Goal: Check status: Check status

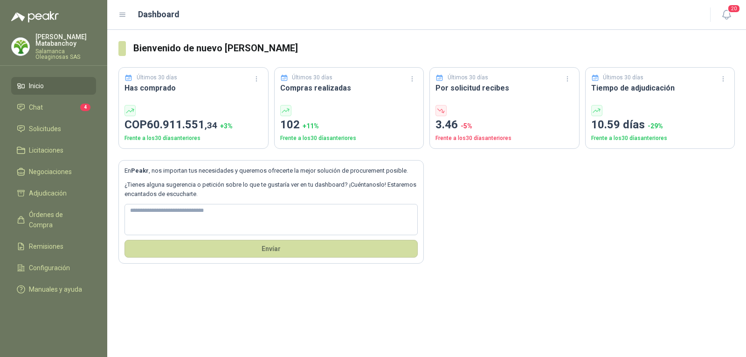
click at [35, 42] on div "[PERSON_NAME] Oleaginosas SAS" at bounding box center [53, 47] width 85 height 26
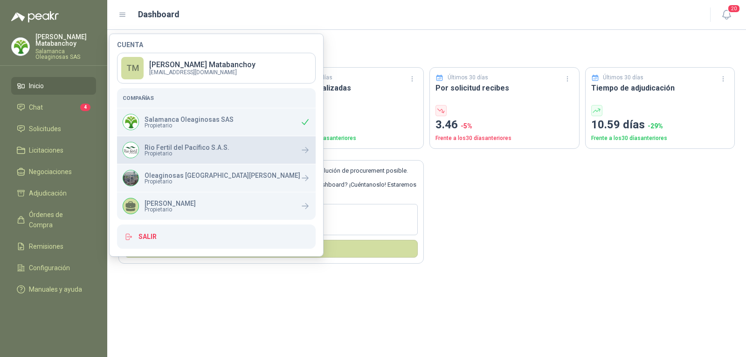
click at [158, 153] on span "Propietario" at bounding box center [187, 154] width 85 height 6
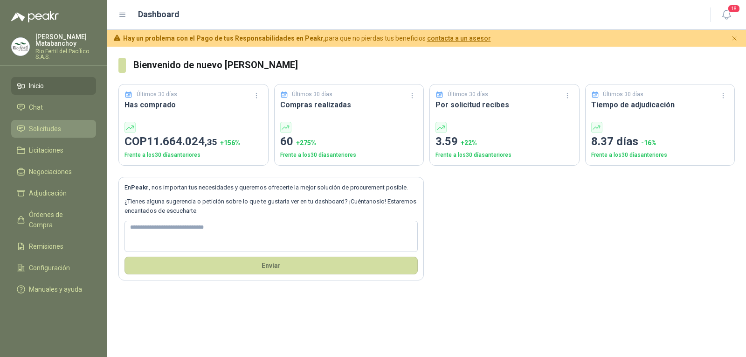
click at [43, 125] on span "Solicitudes" at bounding box center [45, 129] width 32 height 10
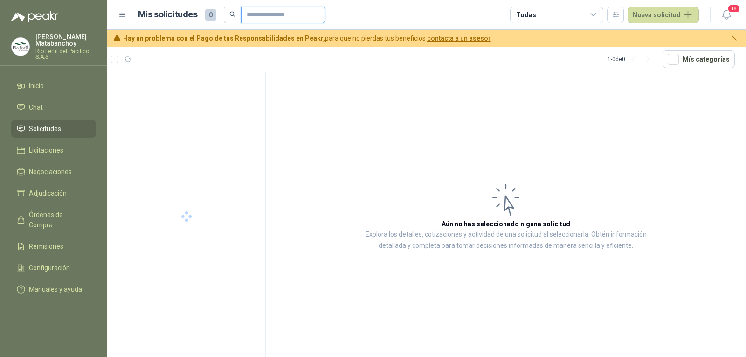
click at [300, 15] on input "text" at bounding box center [279, 15] width 65 height 16
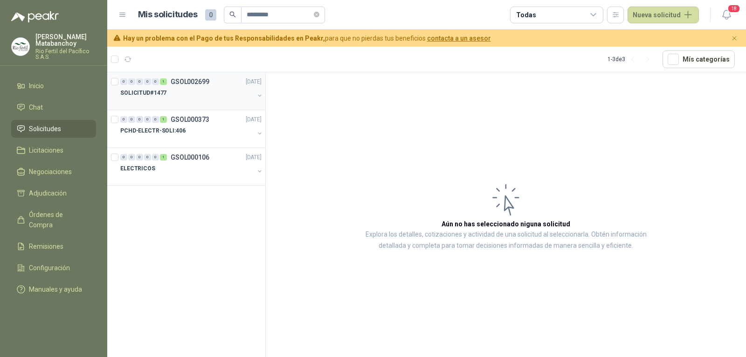
click at [191, 96] on div "SOLICITUD#1477" at bounding box center [187, 92] width 134 height 11
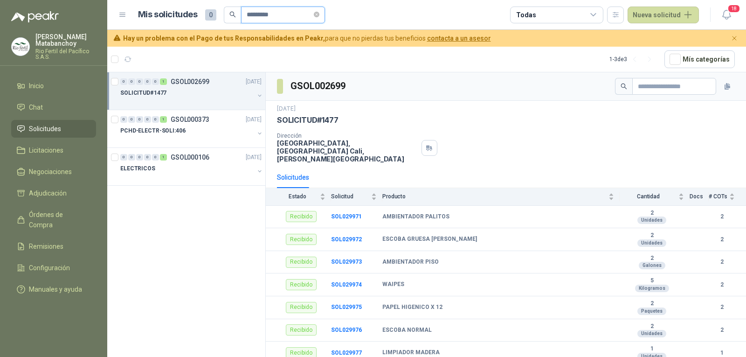
click at [289, 21] on input "*********" at bounding box center [279, 15] width 65 height 16
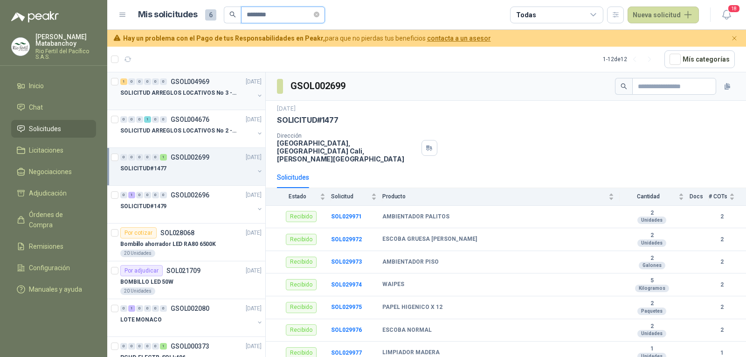
type input "********"
click at [196, 98] on div at bounding box center [187, 101] width 134 height 7
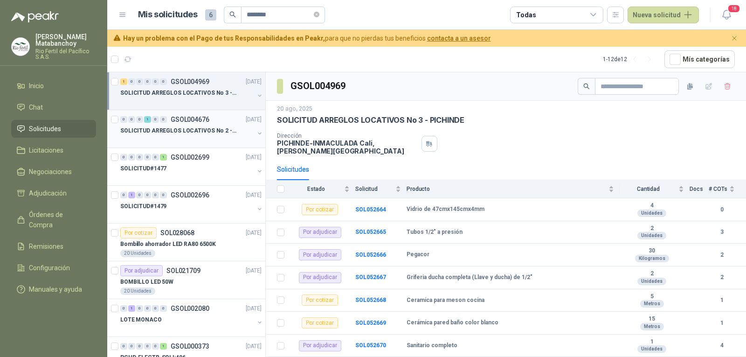
click at [211, 132] on p "SOLICITUD ARREGLOS LOCATIVOS No 2 - PICHINDE" at bounding box center [178, 130] width 116 height 9
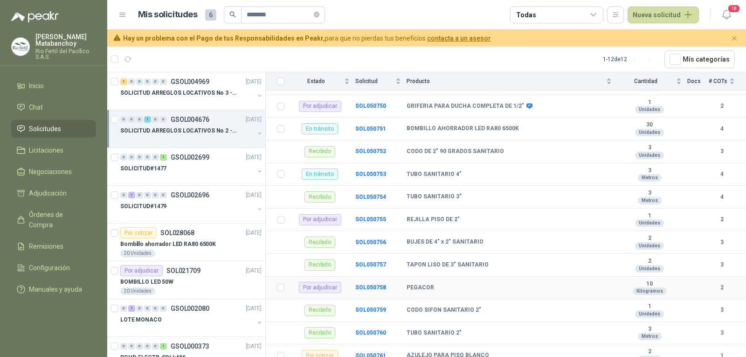
scroll to position [79, 0]
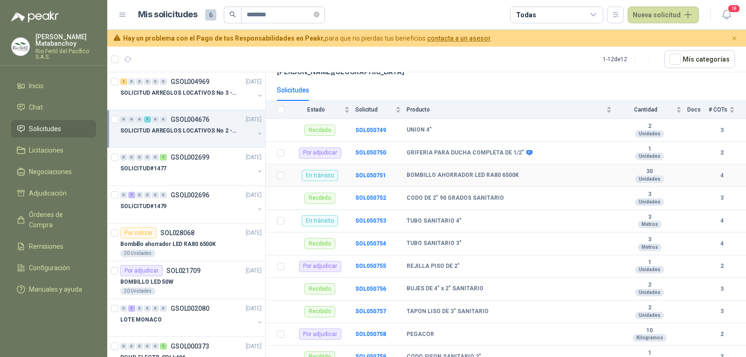
click at [369, 171] on td "SOL050751" at bounding box center [381, 175] width 51 height 23
click at [368, 175] on b "SOL050751" at bounding box center [371, 175] width 31 height 7
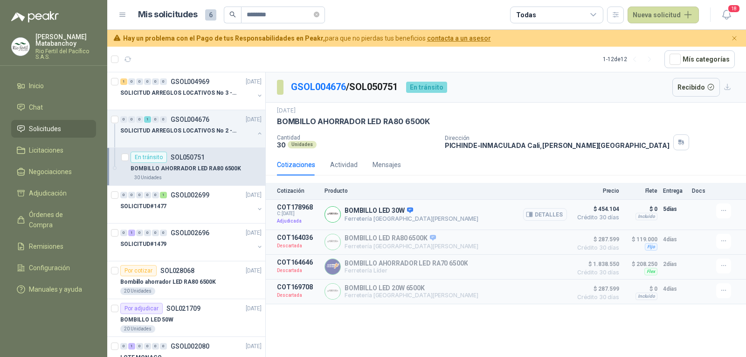
click at [543, 214] on button "Detalles" at bounding box center [545, 214] width 44 height 13
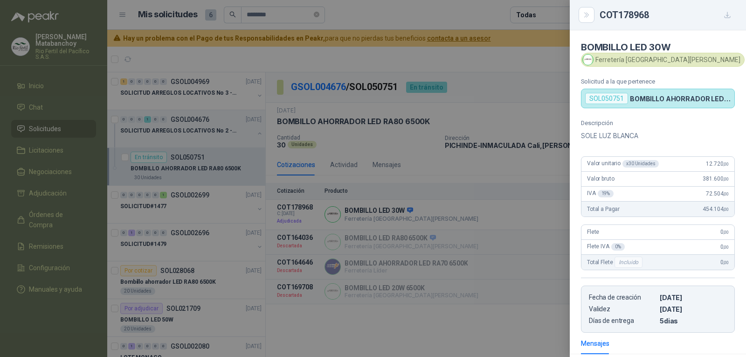
click at [451, 204] on div at bounding box center [373, 178] width 746 height 357
